Goal: Task Accomplishment & Management: Check status

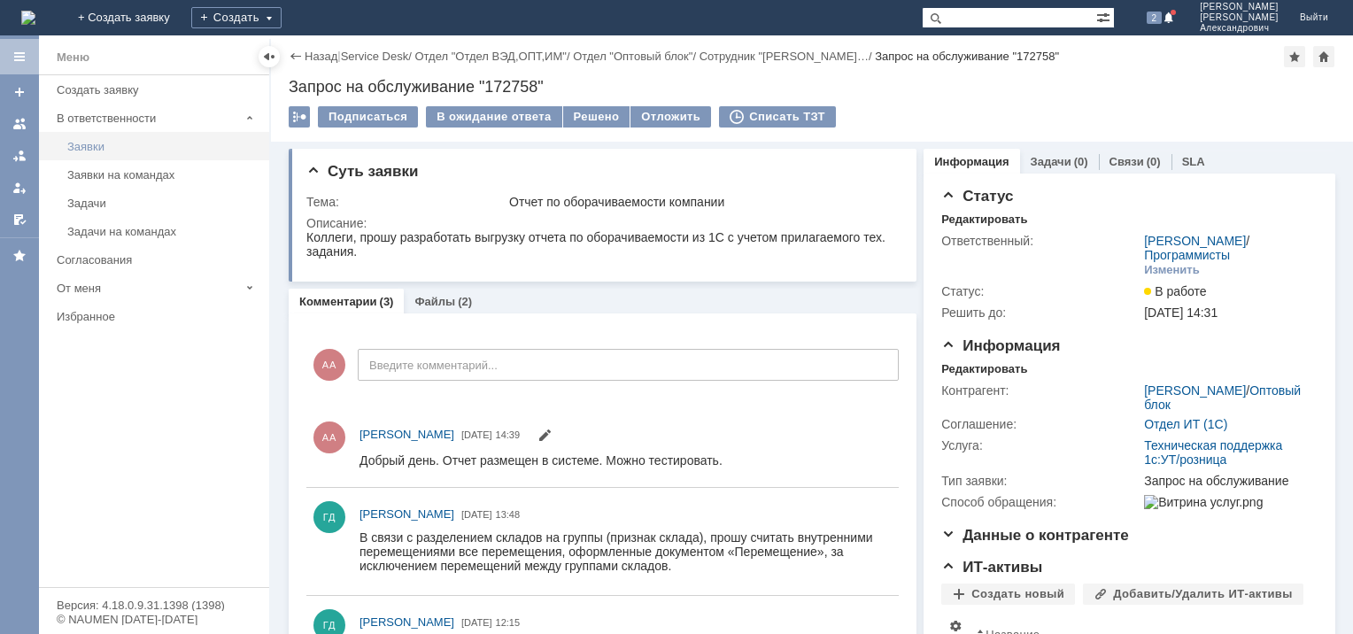
click at [100, 145] on div "Заявки" at bounding box center [162, 146] width 191 height 13
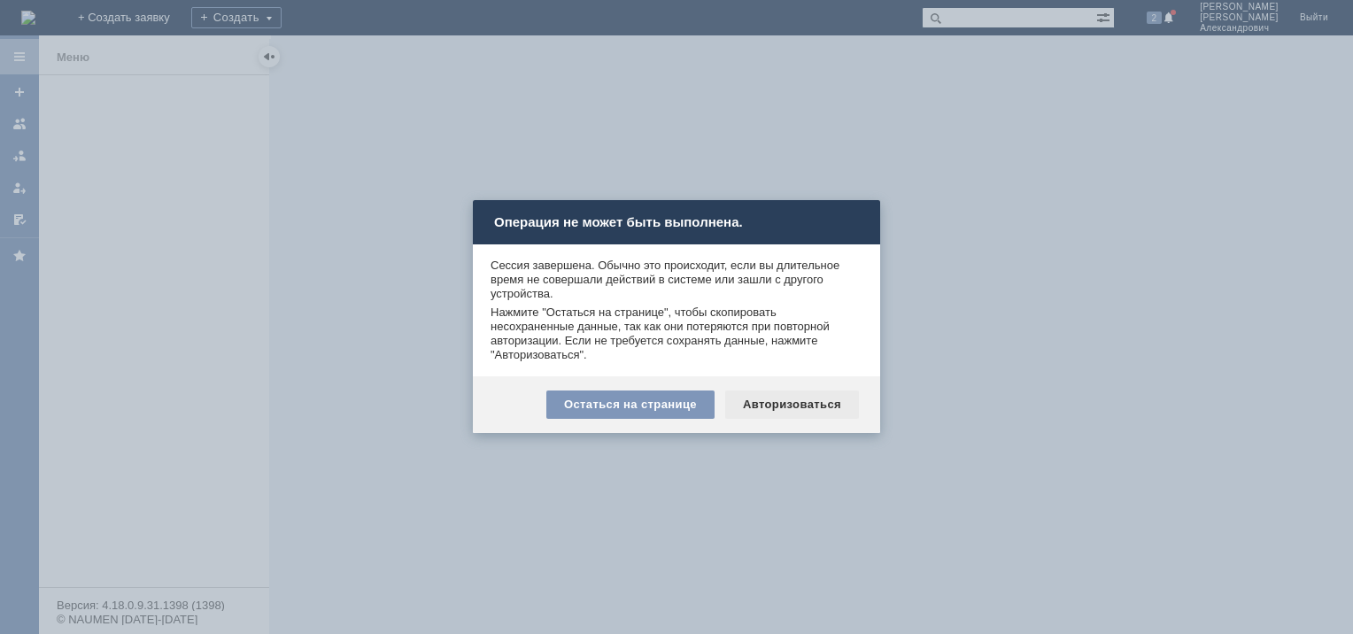
click at [764, 407] on div "Авторизоваться" at bounding box center [792, 404] width 134 height 28
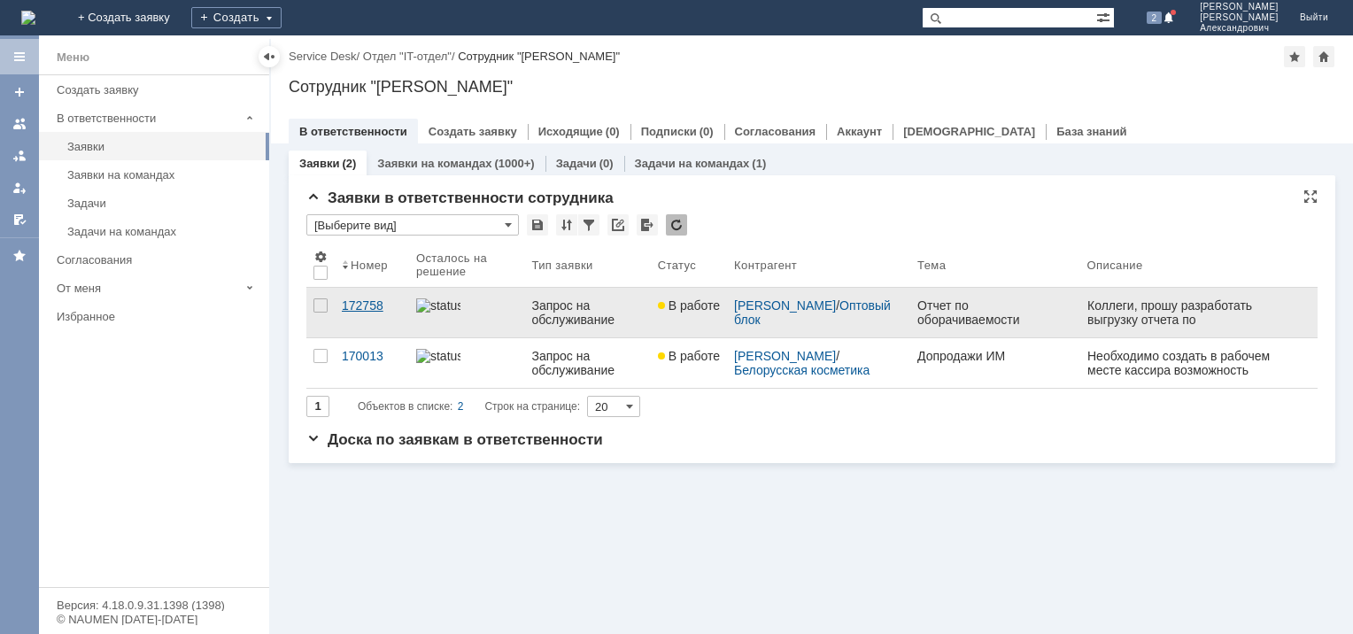
click at [369, 304] on div "172758" at bounding box center [372, 305] width 60 height 14
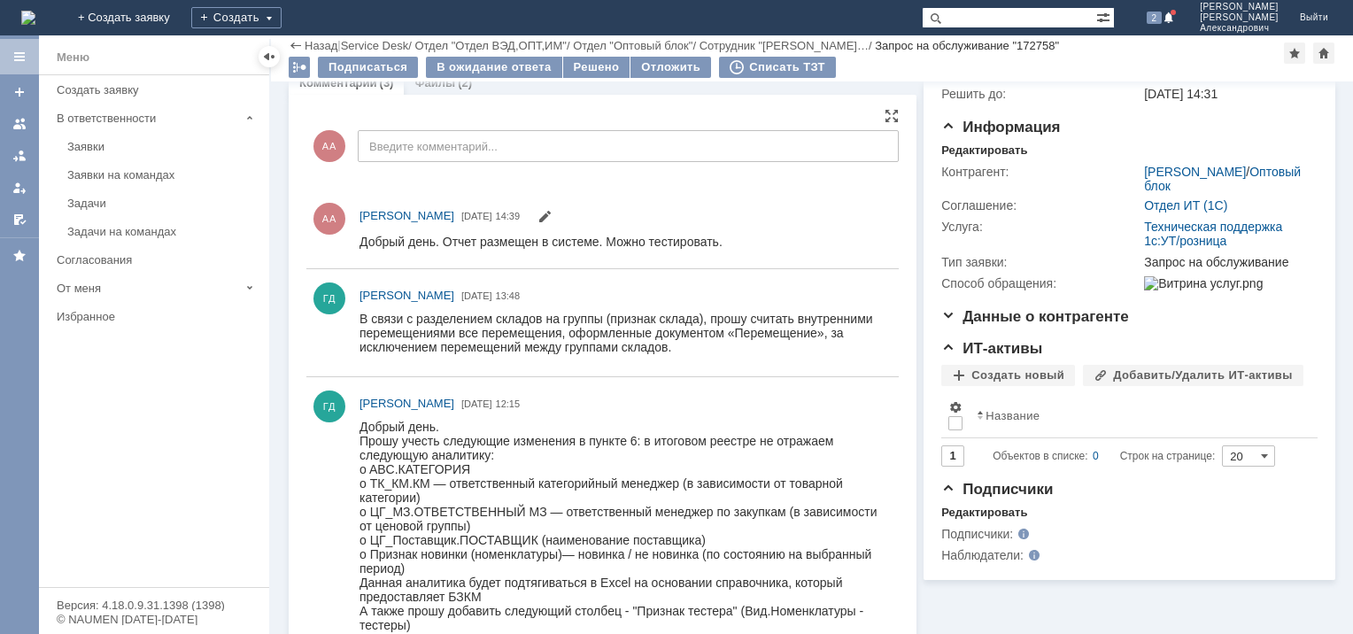
scroll to position [177, 0]
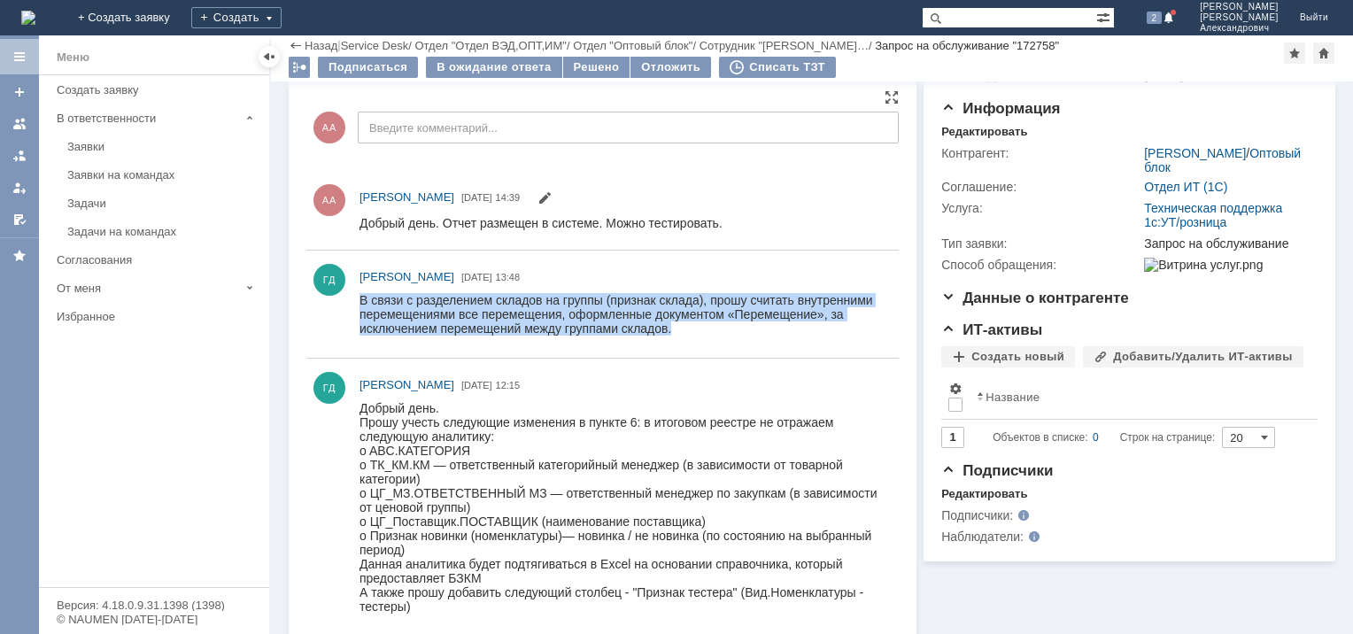
drag, startPoint x: 682, startPoint y: 332, endPoint x: 355, endPoint y: 263, distance: 333.9
click at [359, 292] on html "В связи с разделением складов на группы (признак склада), прошу считать внутрен…" at bounding box center [620, 313] width 523 height 42
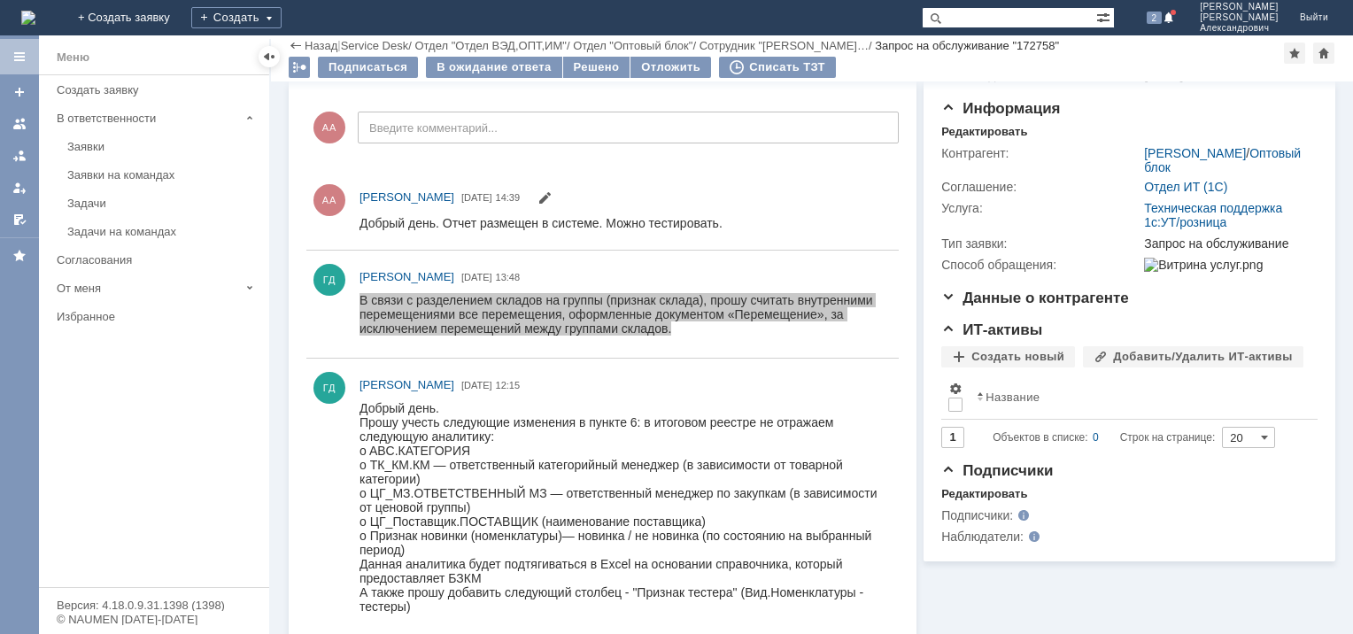
drag, startPoint x: -4, startPoint y: -29, endPoint x: 280, endPoint y: 237, distance: 389.6
click at [280, 237] on div "Суть заявки Тема: Отчет по оборачиваемости компании Описание: Комментарии (3) Ф…" at bounding box center [812, 288] width 1082 height 769
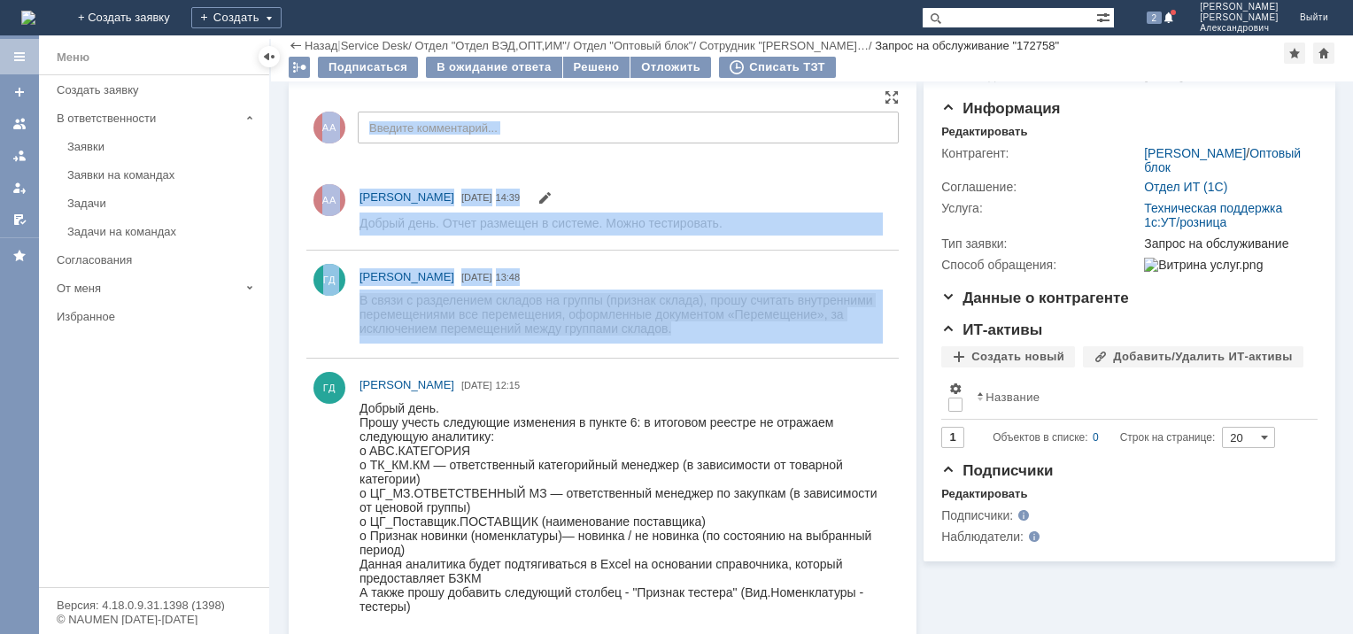
drag, startPoint x: 277, startPoint y: 244, endPoint x: 684, endPoint y: 340, distance: 418.3
click at [684, 340] on div "Суть заявки Тема: Отчет по оборачиваемости компании Описание: Комментарии (3) Ф…" at bounding box center [812, 288] width 1082 height 769
copy div "Суть заявки Тема: Отчет по оборачиваемости компании Описание: Комментарии (3) Ф…"
click at [689, 341] on div at bounding box center [625, 316] width 532 height 54
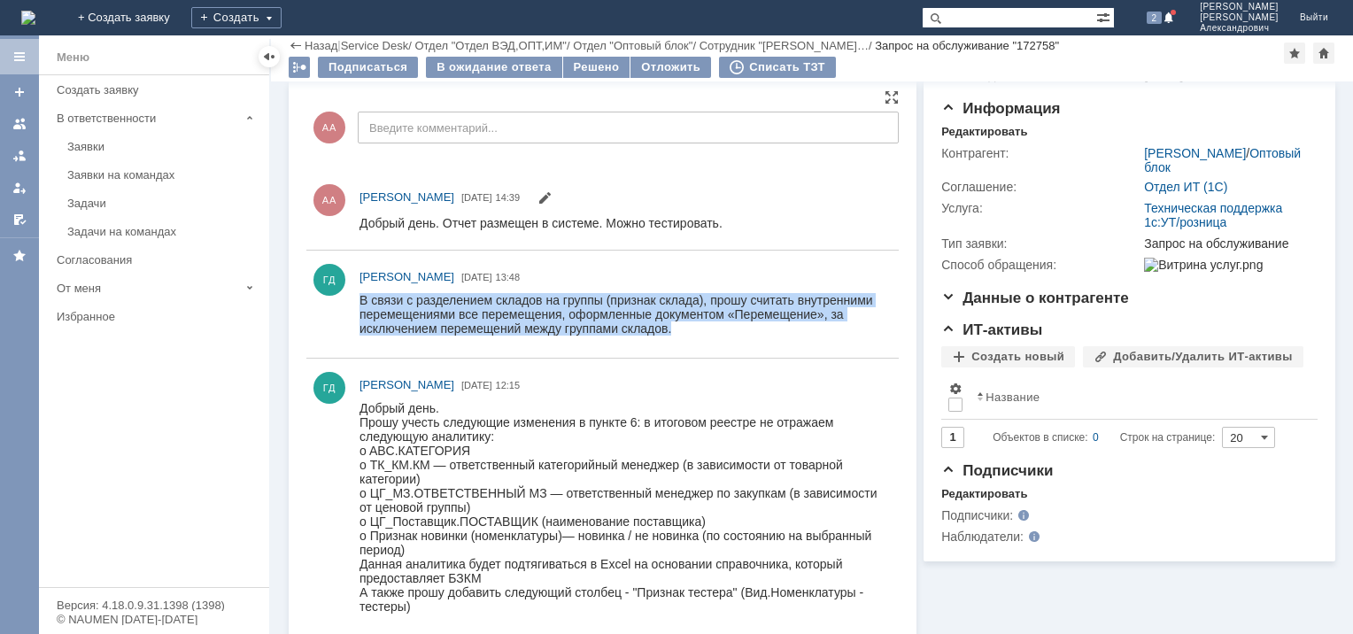
click at [673, 335] on div "В связи с разделением складов на группы (признак склада), прошу считать внутрен…" at bounding box center [620, 313] width 523 height 42
drag, startPoint x: 675, startPoint y: 329, endPoint x: 352, endPoint y: 299, distance: 323.6
click at [359, 299] on html "В связи с разделением складов на группы (признак склада), прошу считать внутрен…" at bounding box center [620, 313] width 523 height 42
drag, startPoint x: 352, startPoint y: 299, endPoint x: 383, endPoint y: 299, distance: 31.0
copy div "В связи с разделением складов на группы (признак склада), прошу считать внутрен…"
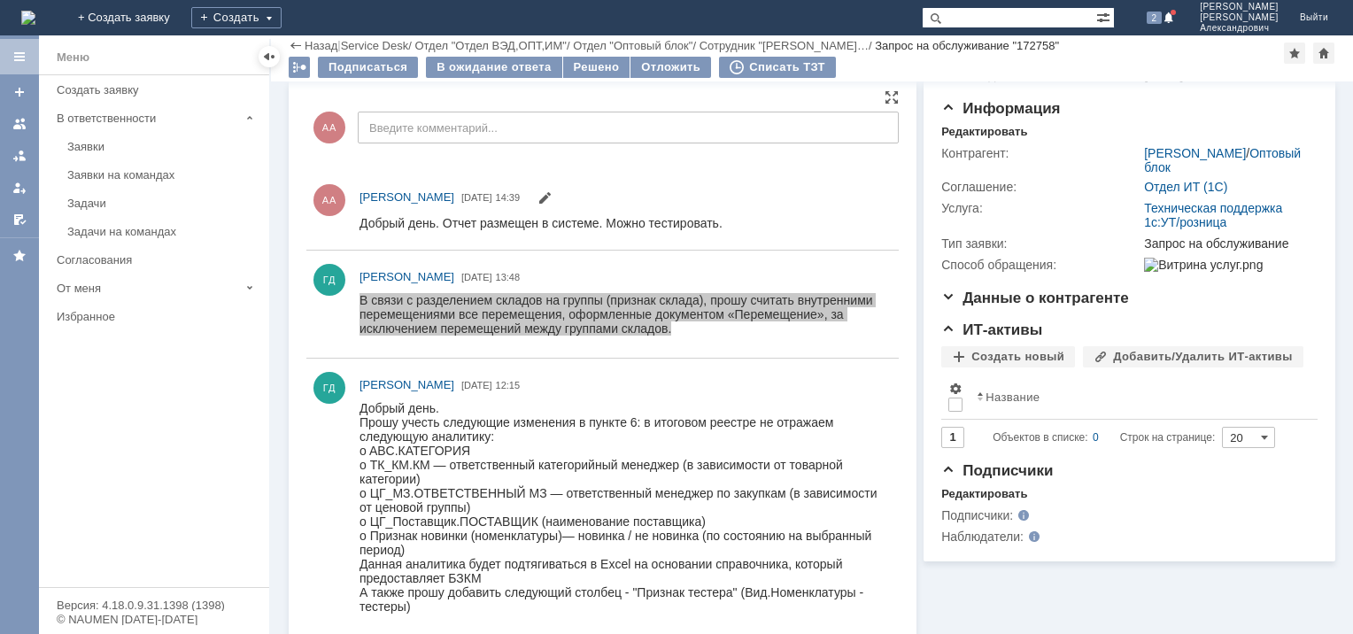
click at [790, 397] on div at bounding box center [625, 517] width 532 height 241
drag, startPoint x: 351, startPoint y: 268, endPoint x: 456, endPoint y: 279, distance: 105.0
click at [456, 279] on div "ГД [PERSON_NAME] [DATE] 13:48" at bounding box center [602, 304] width 592 height 93
click at [866, 347] on div "ГД [PERSON_NAME] [DATE] 13:48" at bounding box center [602, 304] width 592 height 93
drag, startPoint x: 461, startPoint y: 274, endPoint x: 359, endPoint y: 273, distance: 102.7
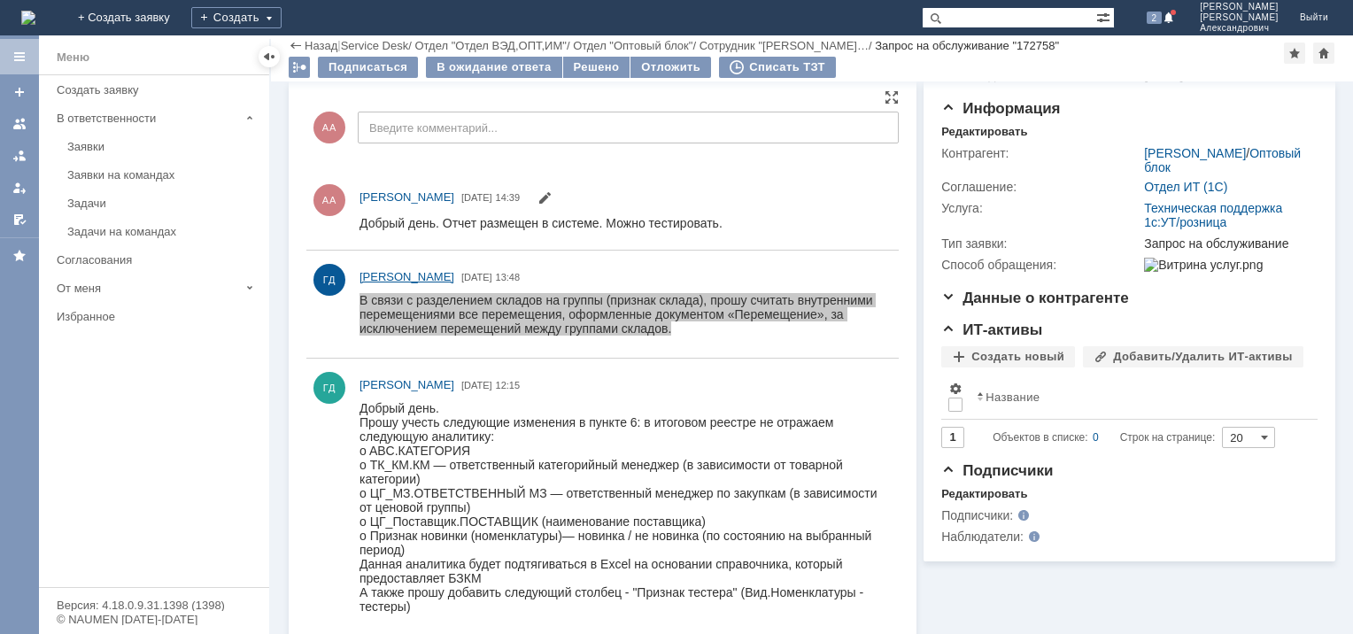
click at [359, 273] on div "ГД [PERSON_NAME] [DATE] 13:48" at bounding box center [625, 276] width 532 height 19
copy link "ГД [PERSON_NAME]"
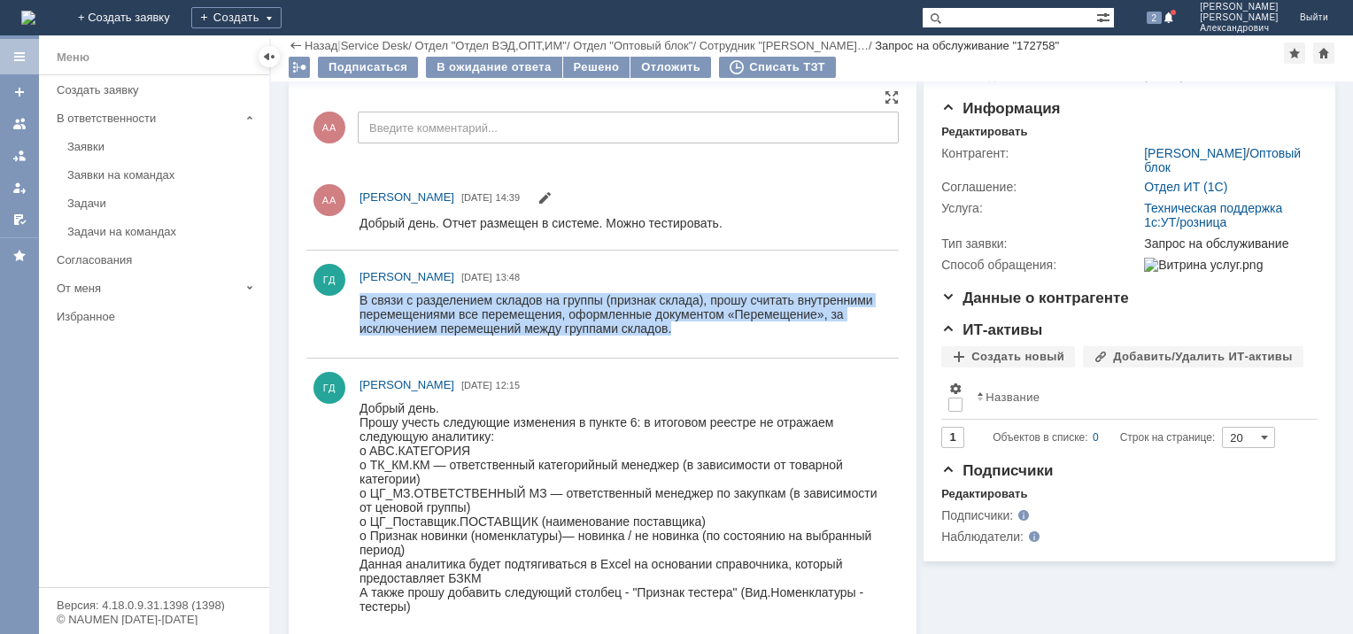
click at [428, 308] on div "В связи с разделением складов на группы (признак склада), прошу считать внутрен…" at bounding box center [620, 313] width 523 height 42
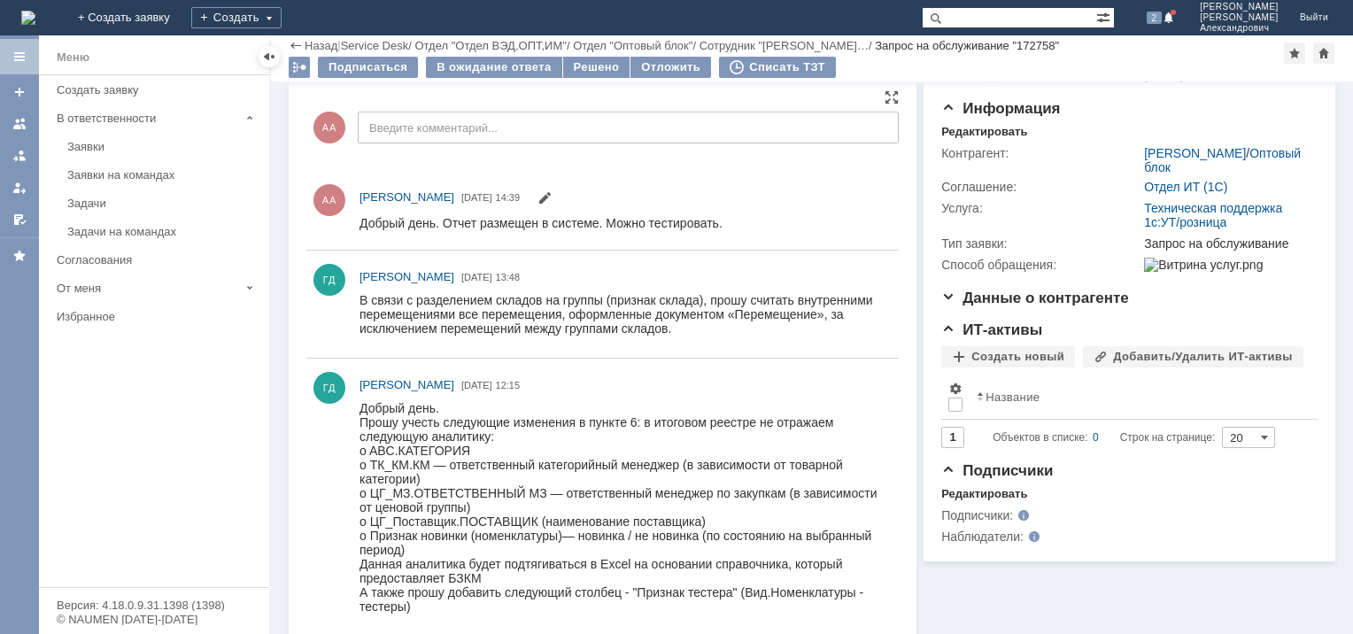
click at [502, 324] on div "В связи с разделением складов на группы (признак склада), прошу считать внутрен…" at bounding box center [620, 313] width 523 height 42
click at [549, 308] on div "В связи с разделением складов на группы (признак склада), прошу считать внутрен…" at bounding box center [620, 313] width 523 height 42
